Goal: Task Accomplishment & Management: Manage account settings

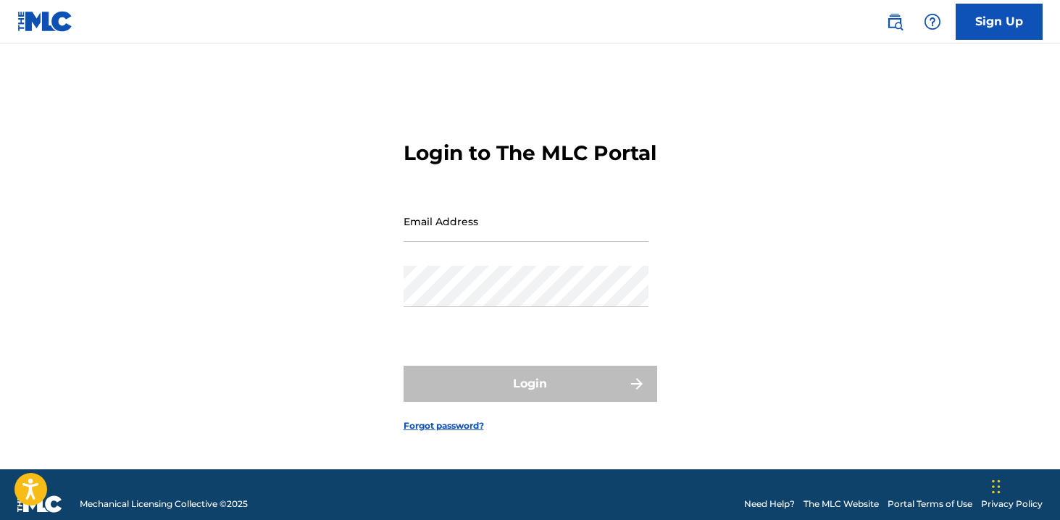
click at [514, 227] on input "Email Address" at bounding box center [526, 221] width 245 height 41
type input "[PERSON_NAME][EMAIL_ADDRESS][DOMAIN_NAME]"
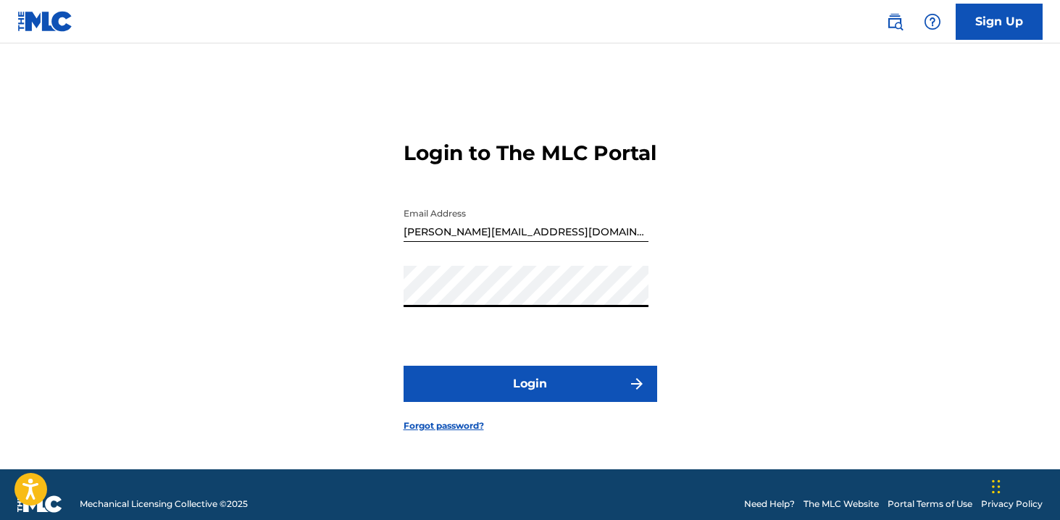
click at [507, 395] on button "Login" at bounding box center [531, 384] width 254 height 36
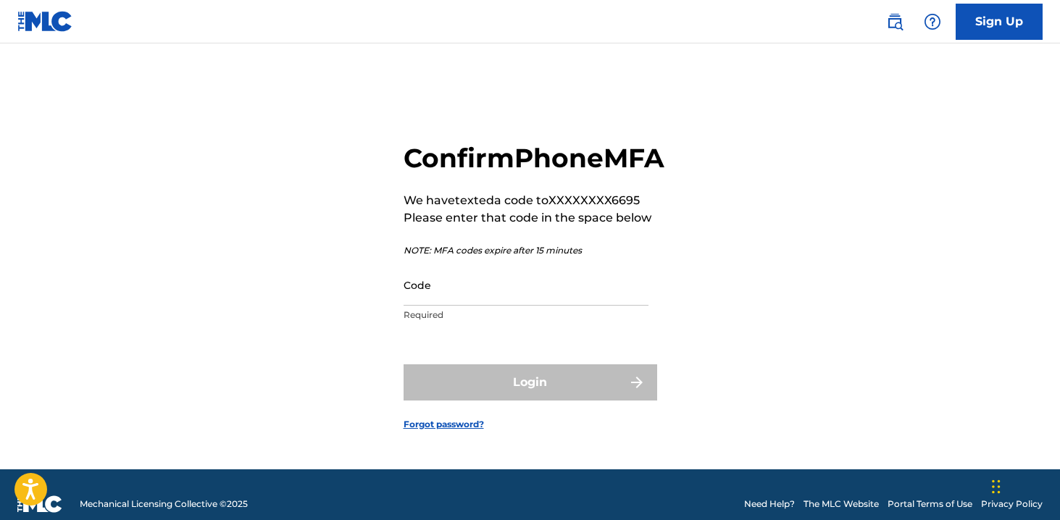
click at [455, 306] on input "Code" at bounding box center [526, 284] width 245 height 41
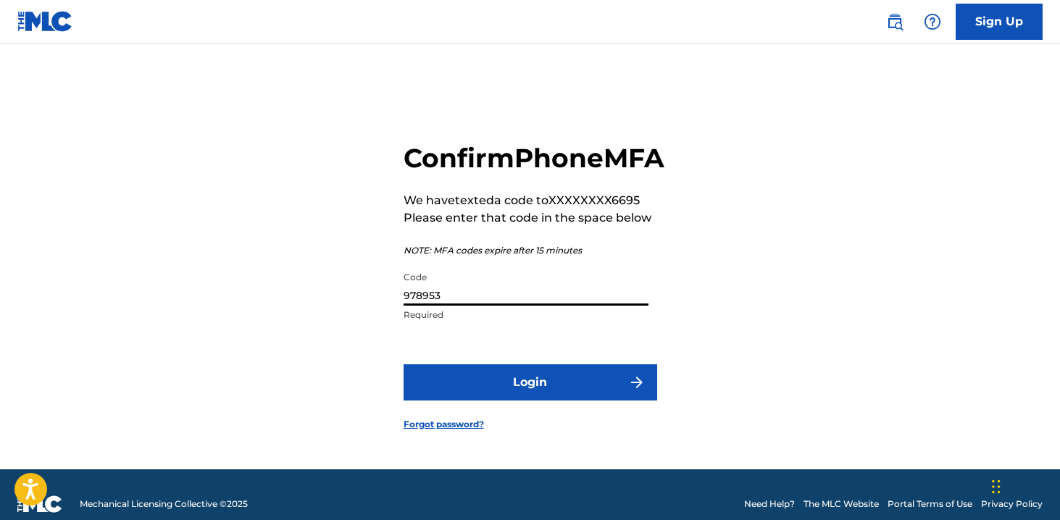
type input "978953"
click at [466, 401] on button "Login" at bounding box center [531, 382] width 254 height 36
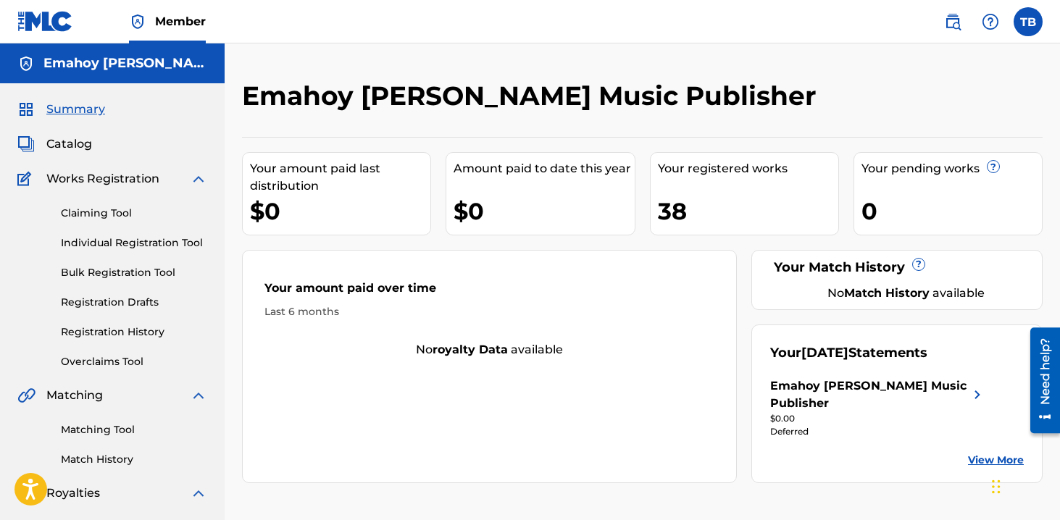
click at [1019, 14] on label at bounding box center [1028, 21] width 29 height 29
click at [1028, 22] on input "TB [PERSON_NAME] [PERSON_NAME][EMAIL_ADDRESS][DOMAIN_NAME] Notification Prefere…" at bounding box center [1028, 22] width 0 height 0
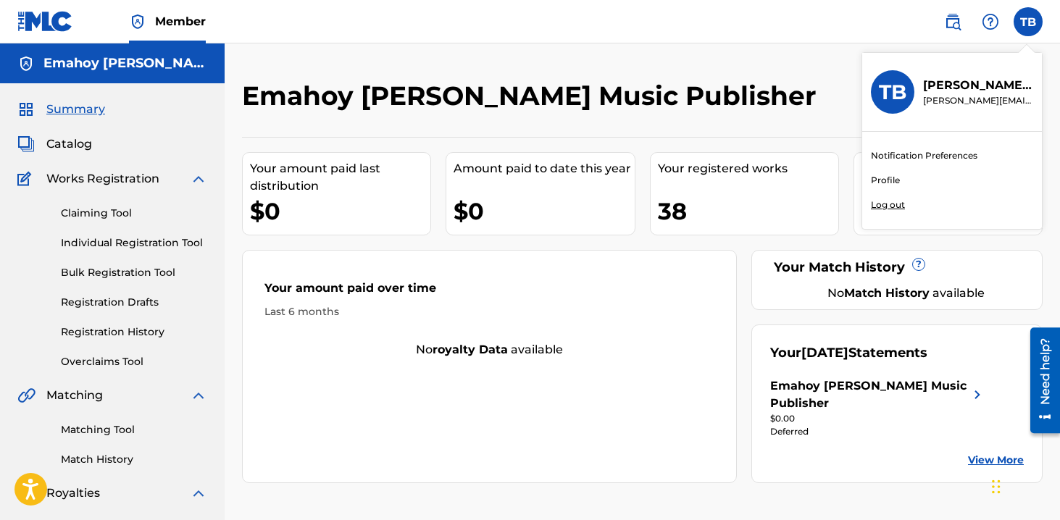
click at [603, 407] on div "Your amount paid over time Last 6 months No royalty data available" at bounding box center [489, 366] width 495 height 233
